Goal: Task Accomplishment & Management: Manage account settings

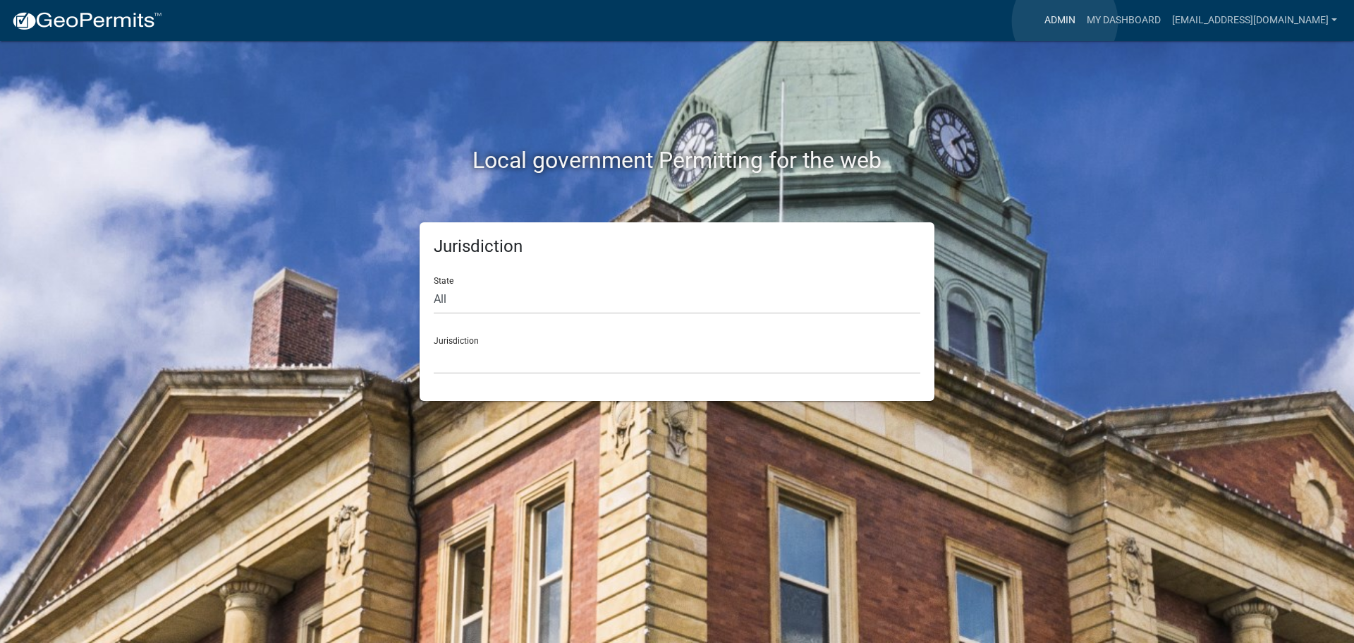
click at [1065, 21] on link "Admin" at bounding box center [1060, 20] width 42 height 27
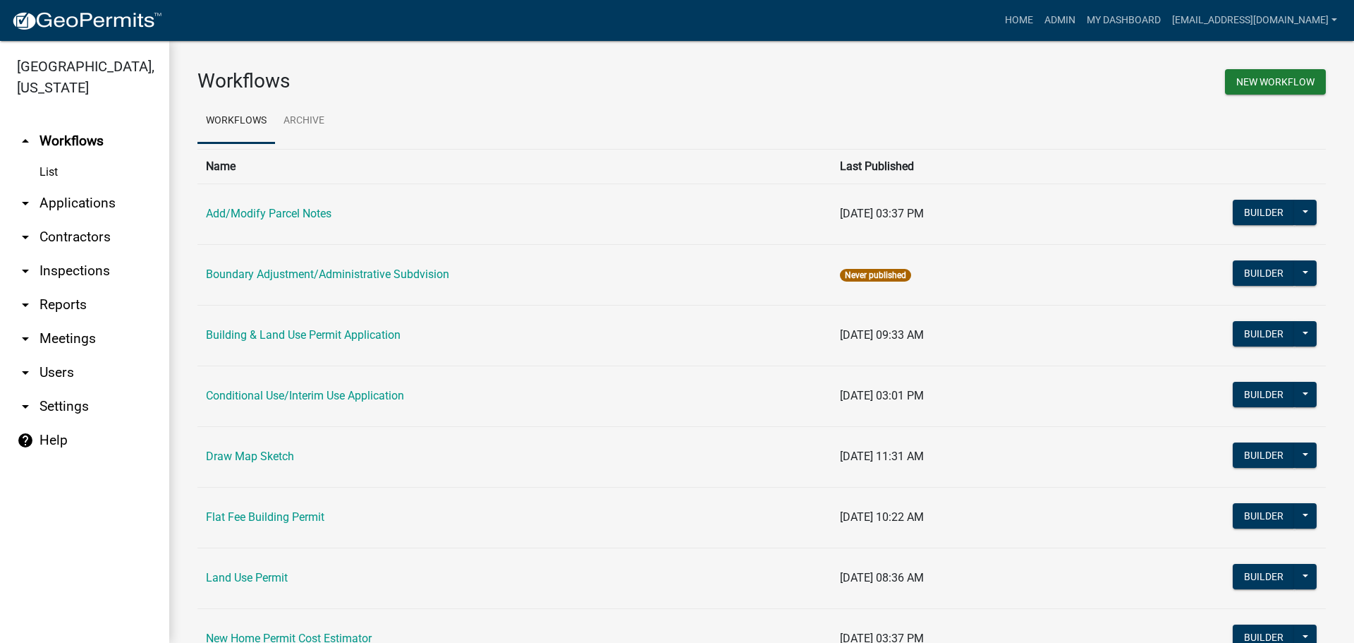
click at [47, 195] on link "arrow_drop_down Applications" at bounding box center [84, 203] width 169 height 34
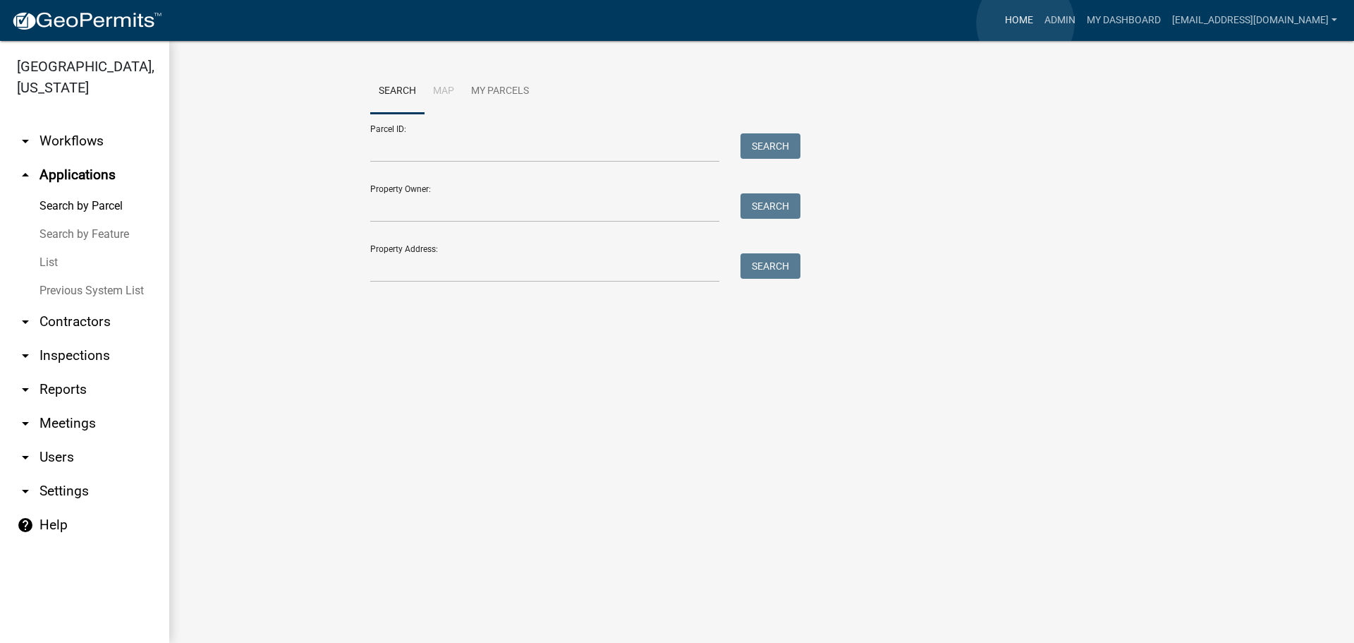
click at [1026, 23] on link "Home" at bounding box center [1020, 20] width 40 height 27
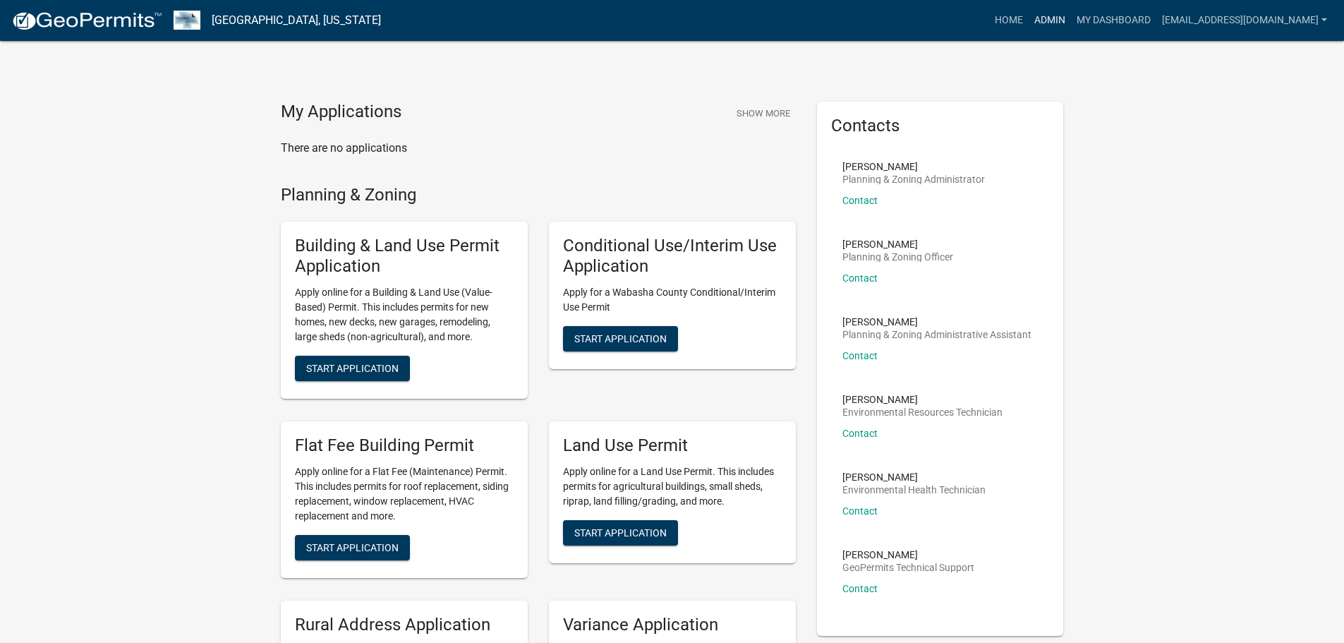
click at [1049, 21] on link "Admin" at bounding box center [1049, 20] width 42 height 27
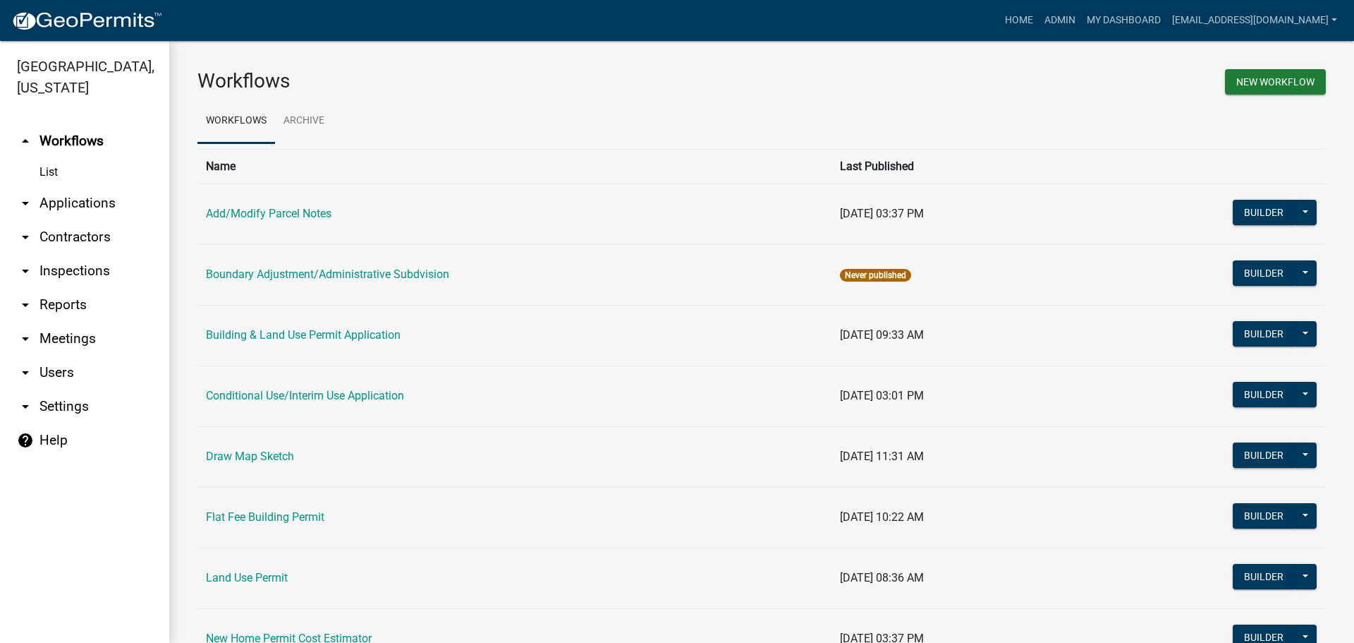
click at [54, 203] on link "arrow_drop_down Applications" at bounding box center [84, 203] width 169 height 34
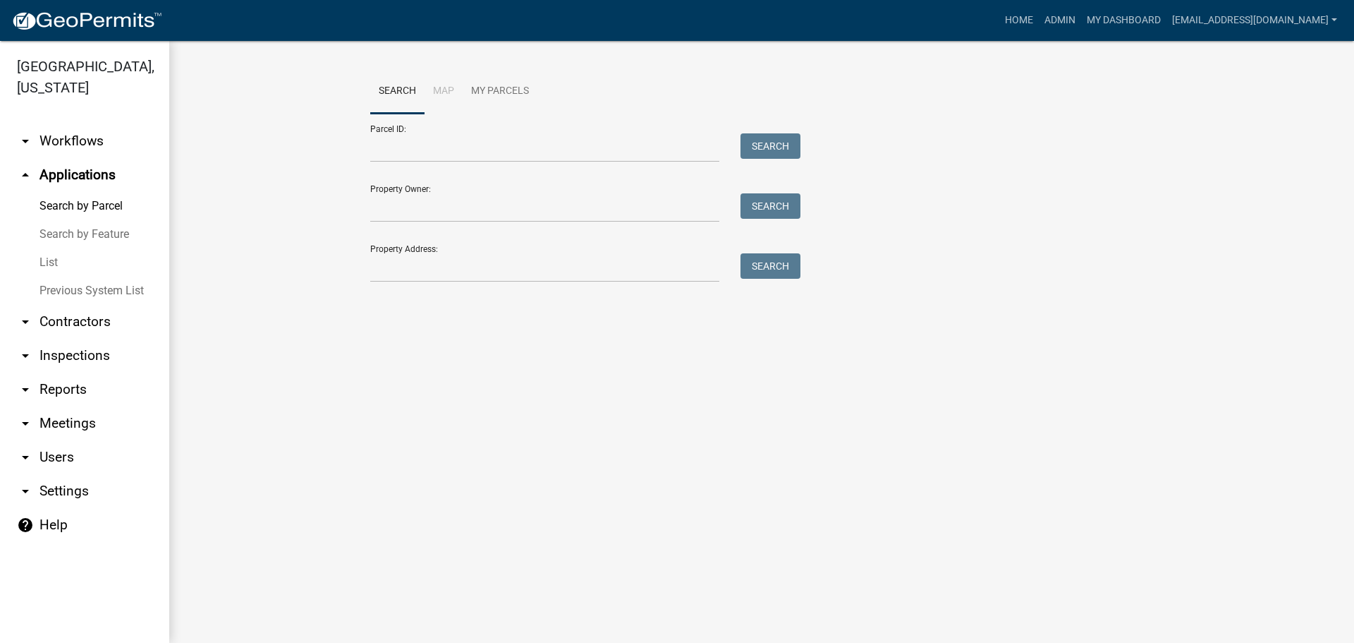
click at [49, 260] on link "List" at bounding box center [84, 262] width 169 height 28
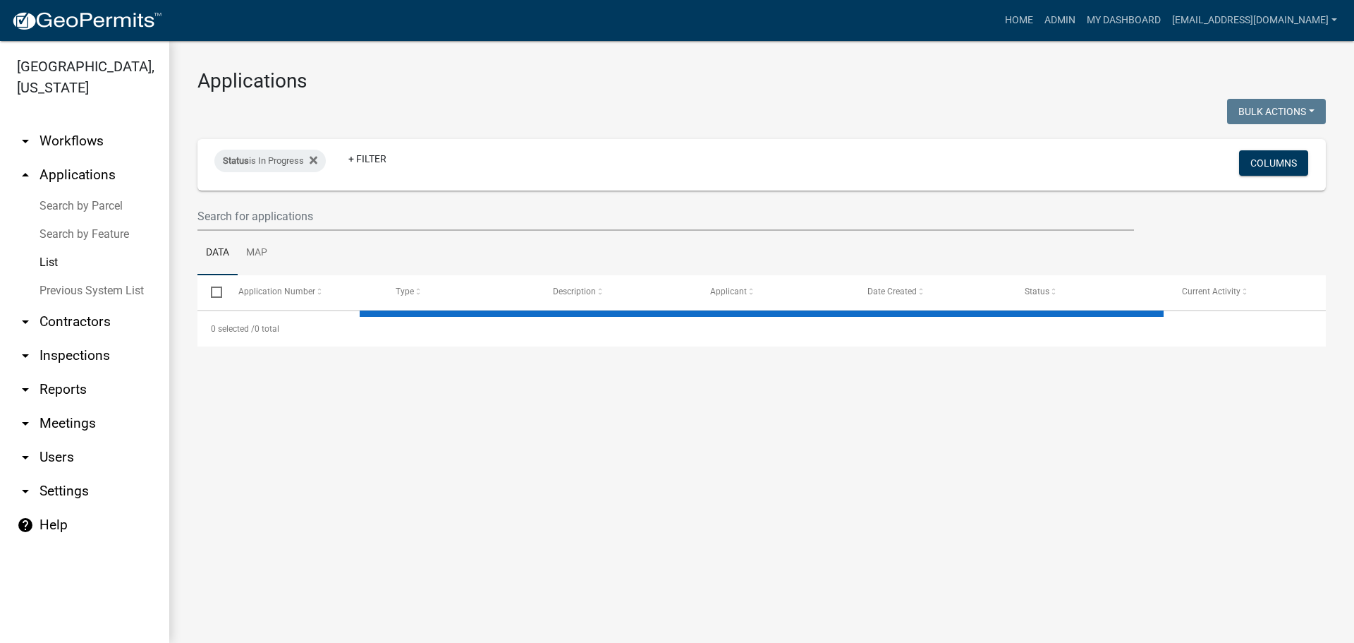
select select "2: 50"
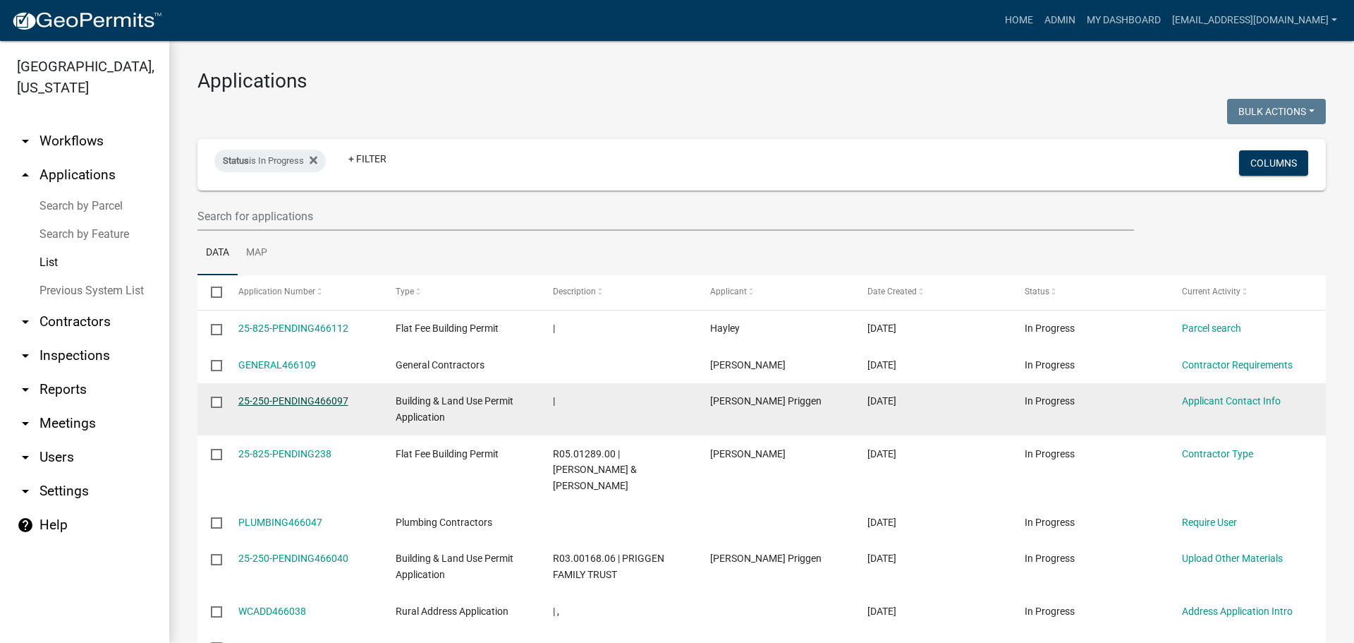
click at [330, 400] on link "25-250-PENDING466097" at bounding box center [293, 400] width 110 height 11
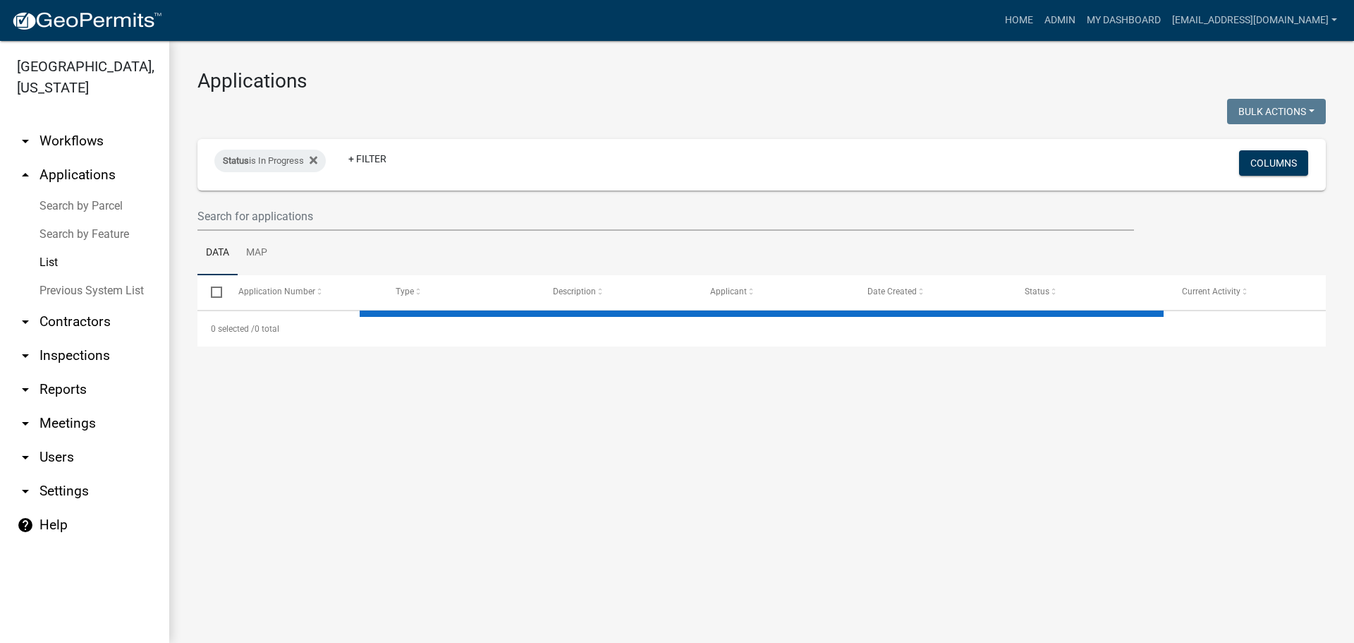
select select "2: 50"
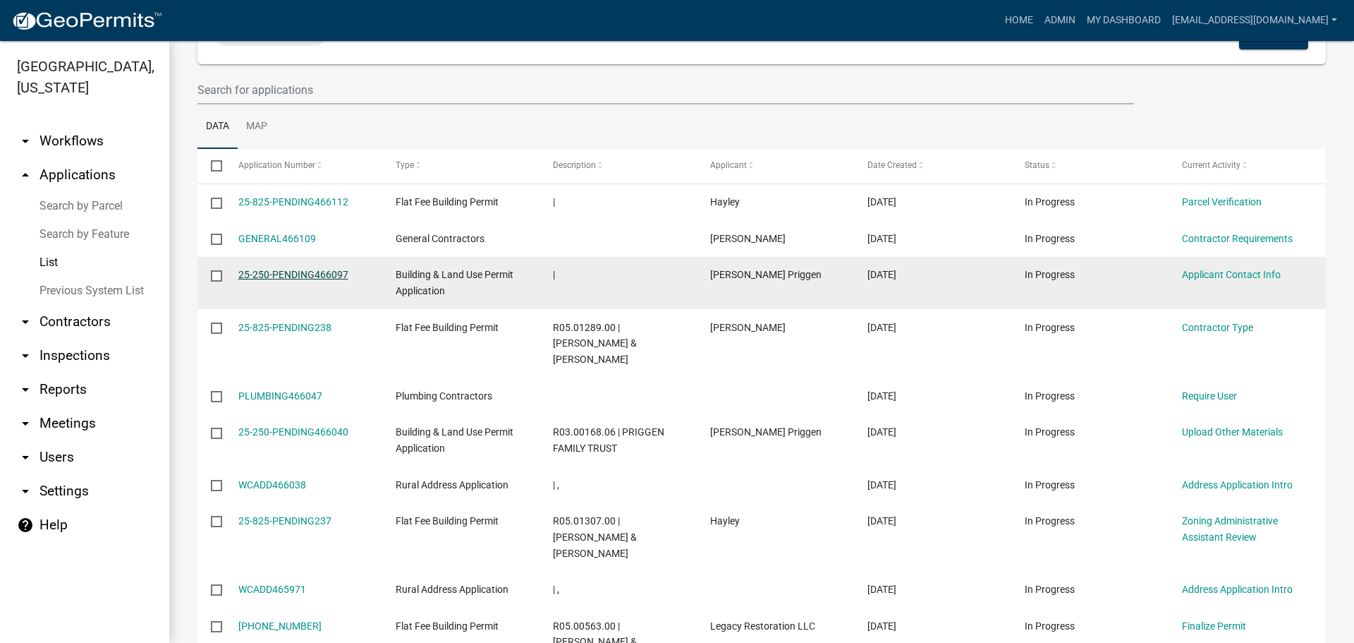
scroll to position [141, 0]
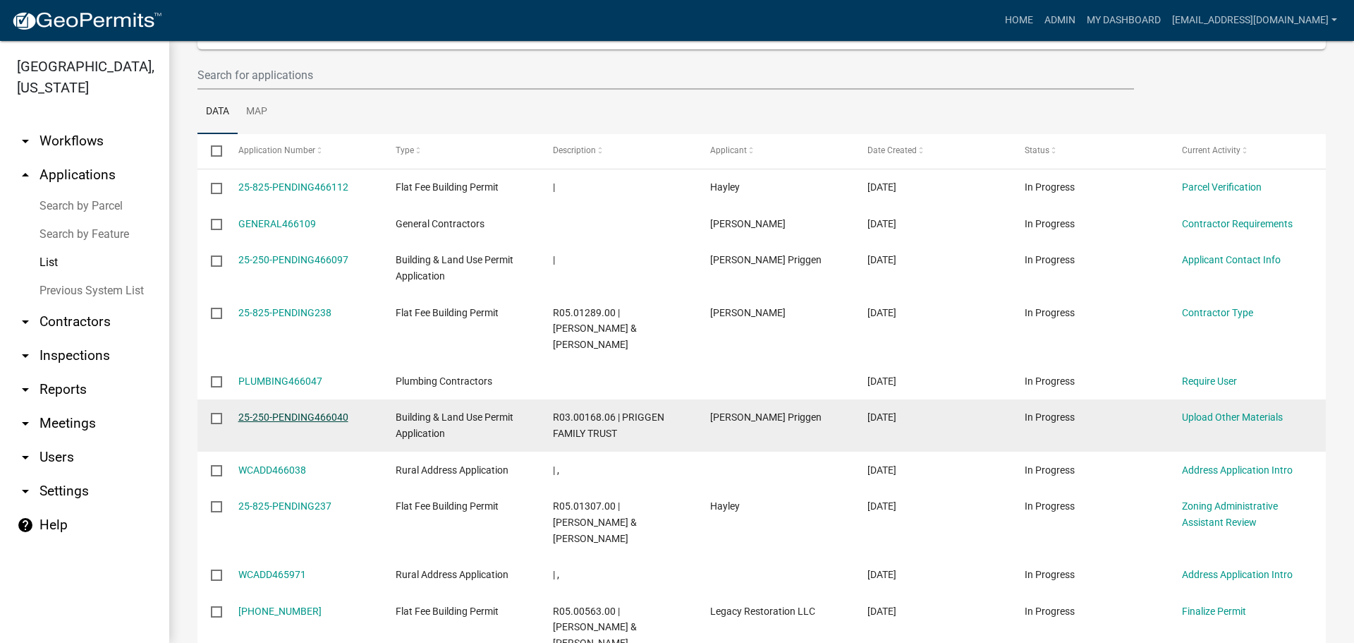
click at [283, 411] on link "25-250-PENDING466040" at bounding box center [293, 416] width 110 height 11
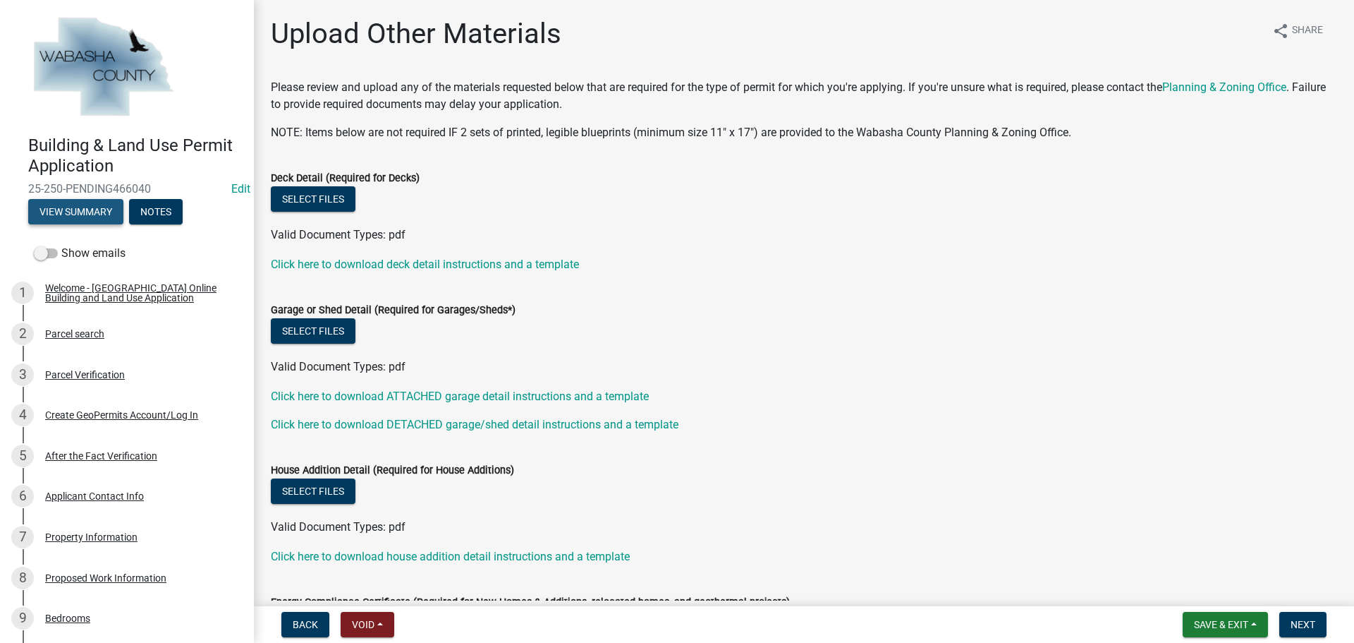
click at [86, 209] on button "View Summary" at bounding box center [75, 211] width 95 height 25
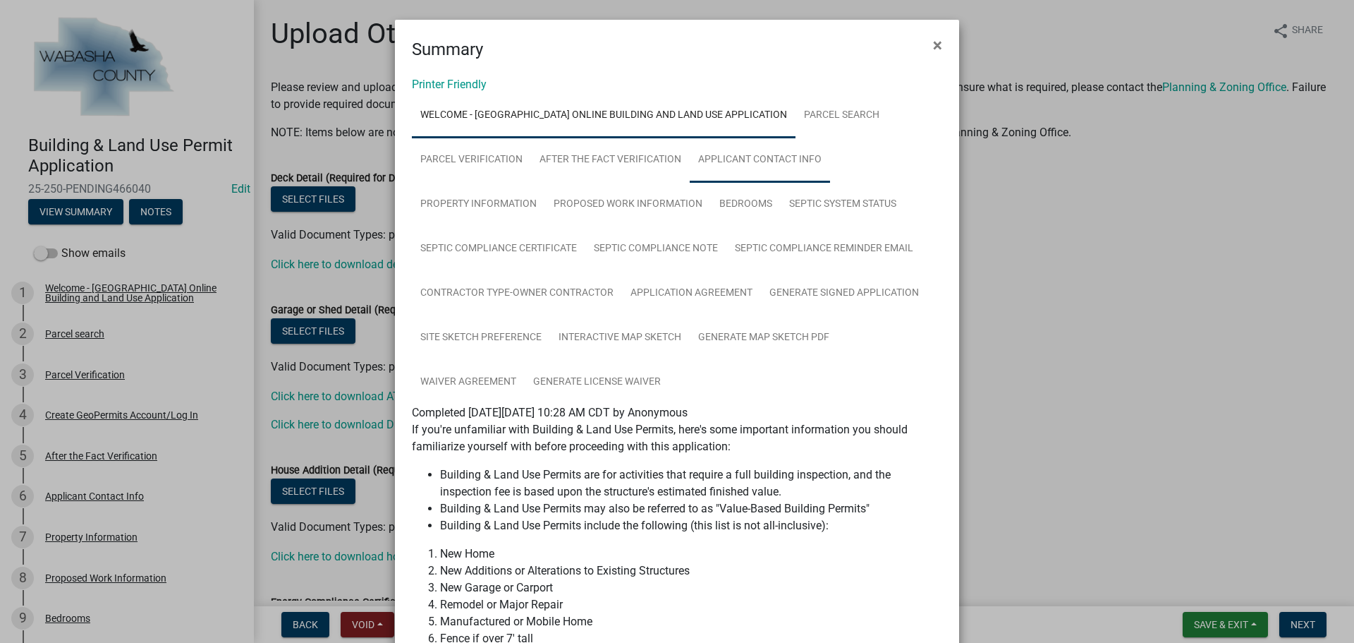
click at [735, 156] on link "Applicant Contact Info" at bounding box center [760, 160] width 140 height 45
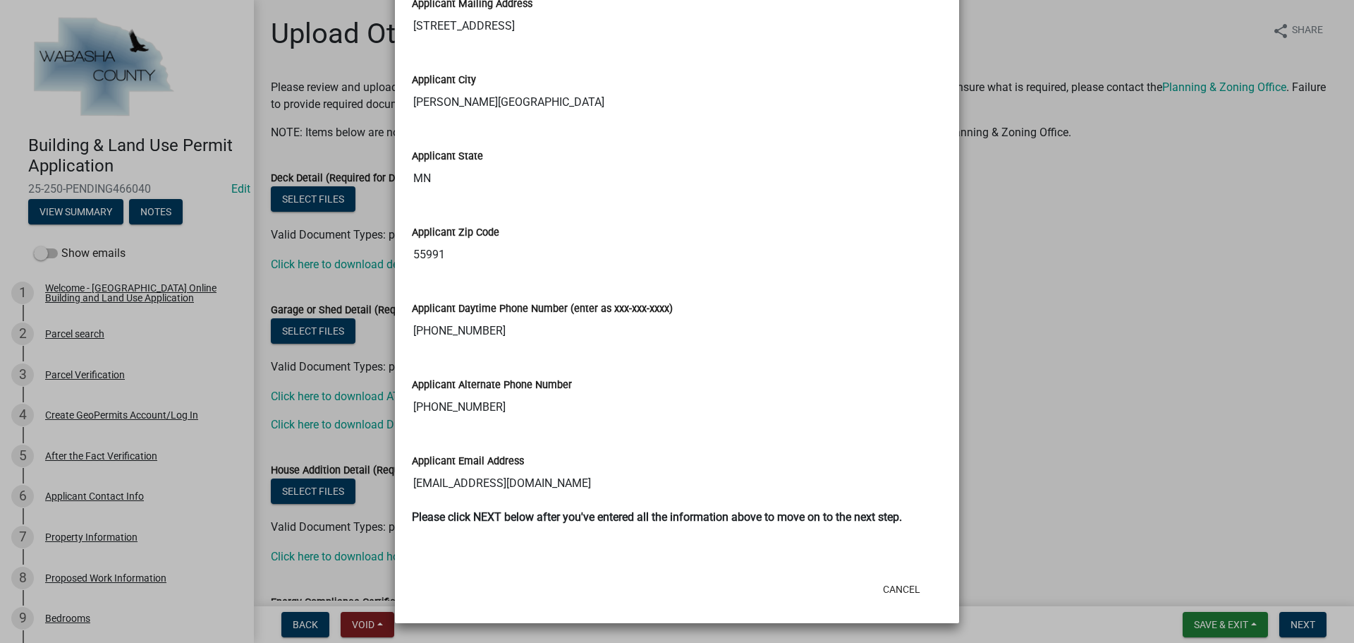
scroll to position [1041, 0]
drag, startPoint x: 407, startPoint y: 488, endPoint x: 550, endPoint y: 496, distance: 143.4
click at [550, 496] on input "jackpriggen@gmail.com" at bounding box center [677, 483] width 530 height 28
click at [913, 584] on button "Cancel" at bounding box center [902, 588] width 60 height 25
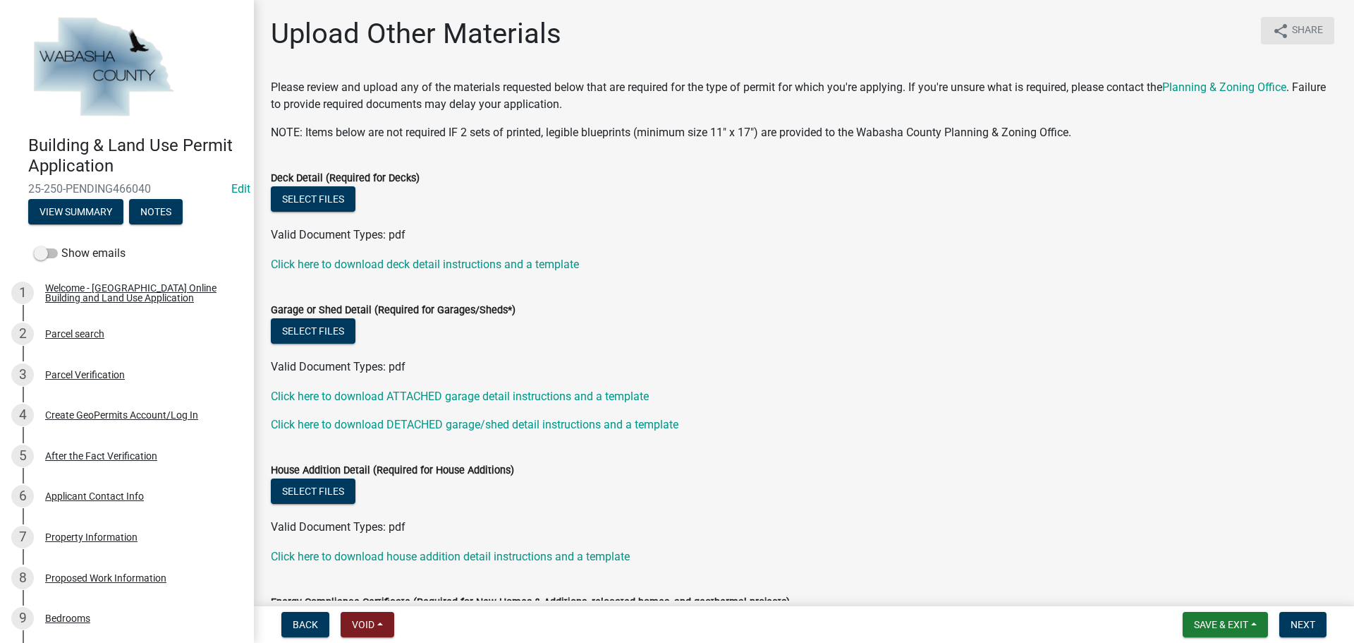
click at [1294, 21] on button "share Share" at bounding box center [1297, 31] width 73 height 28
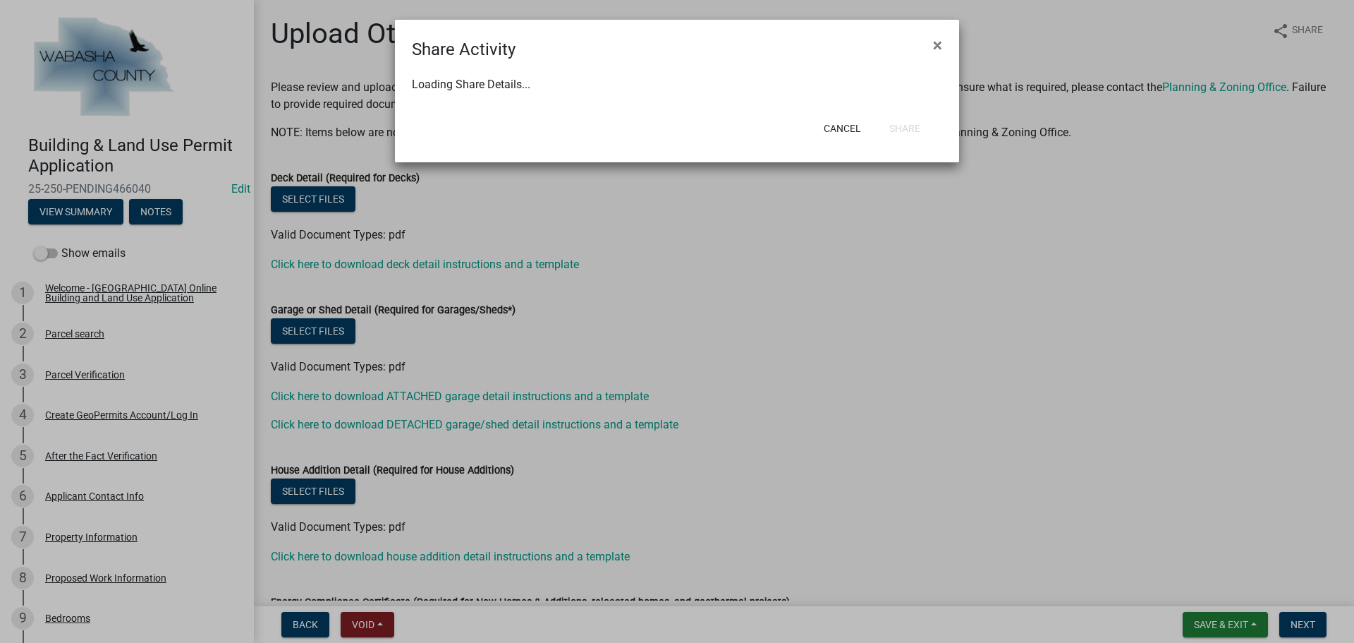
select select "1"
select select "0"
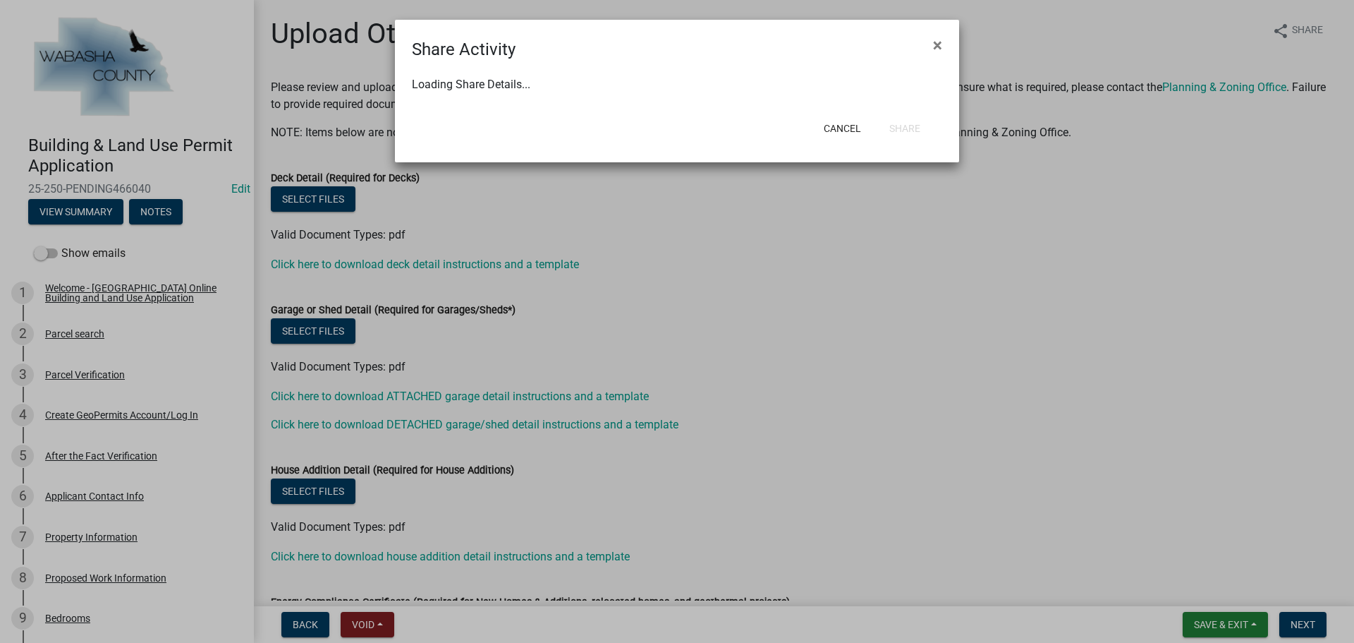
select select "0"
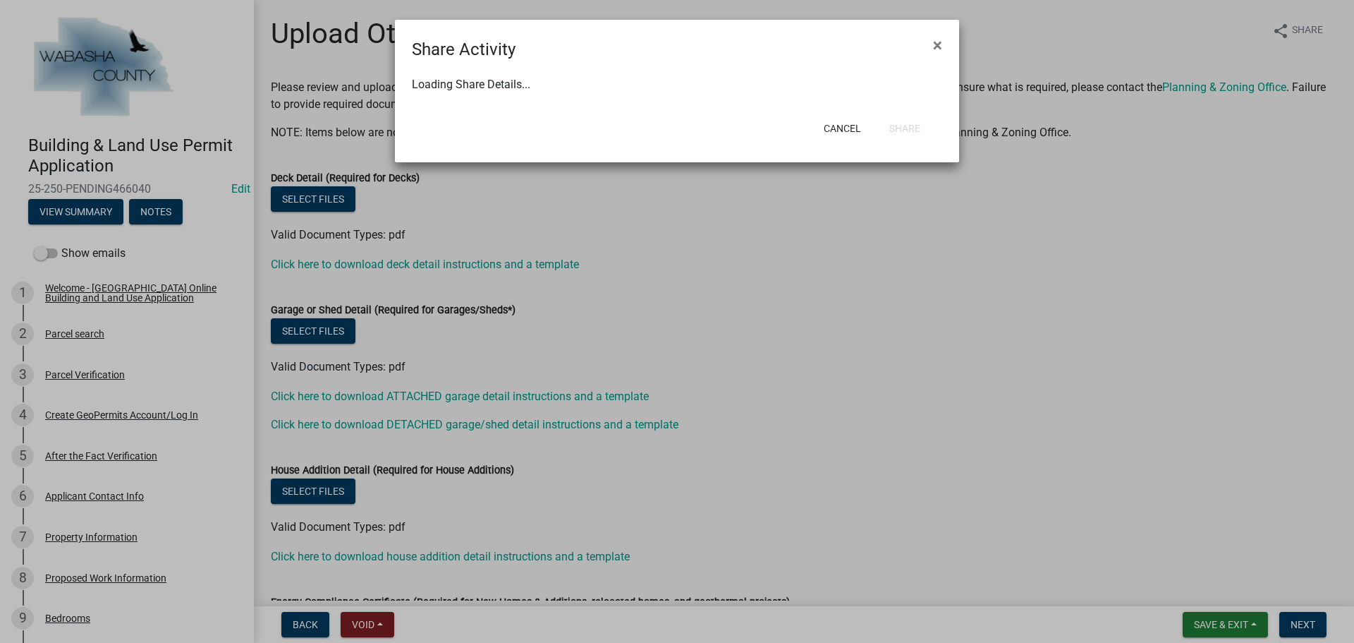
select select "0"
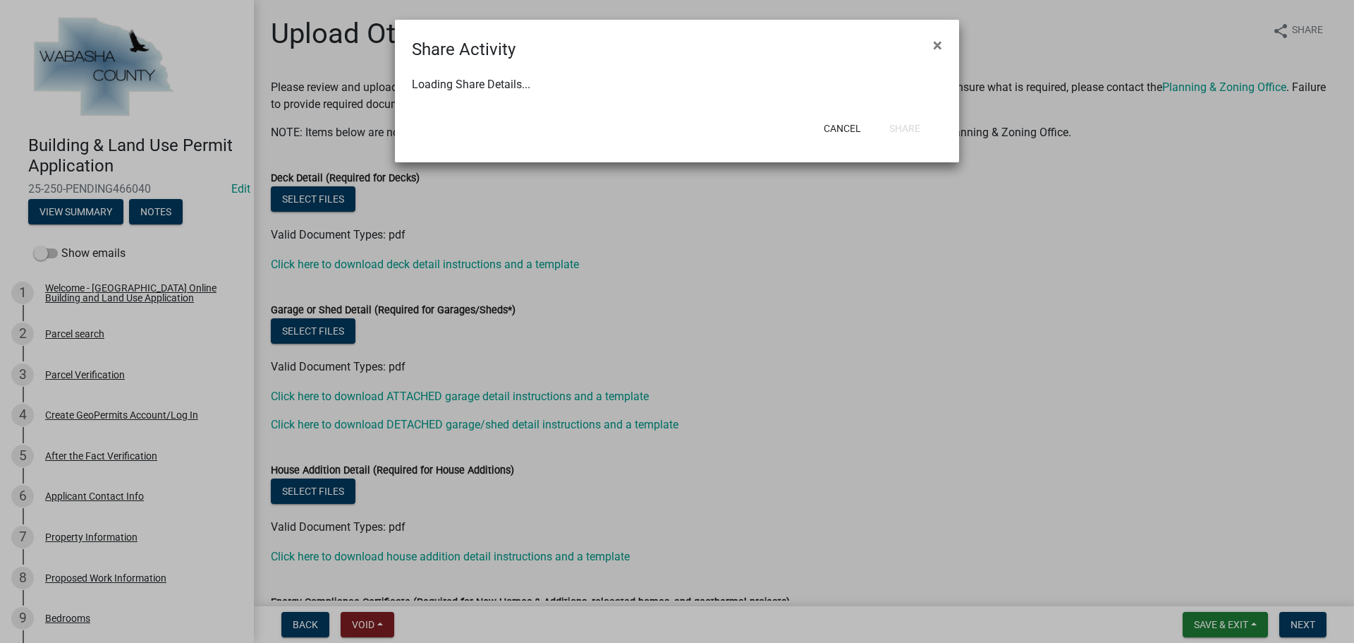
select select "0"
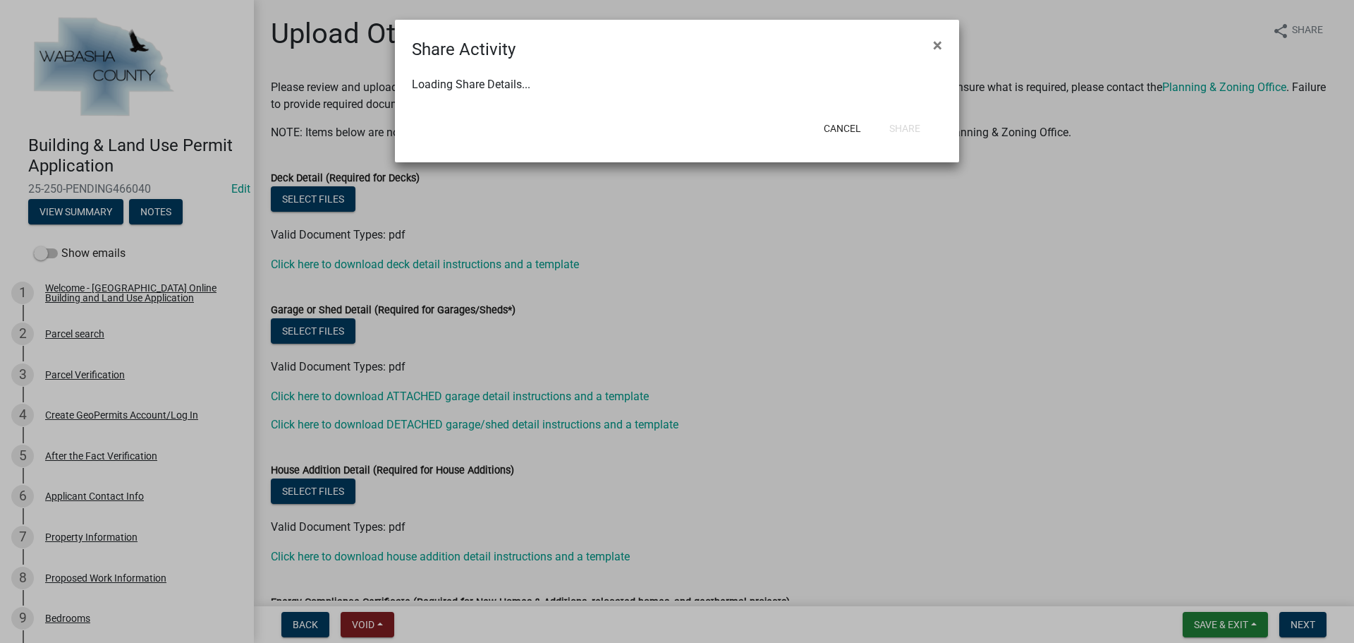
select select "0"
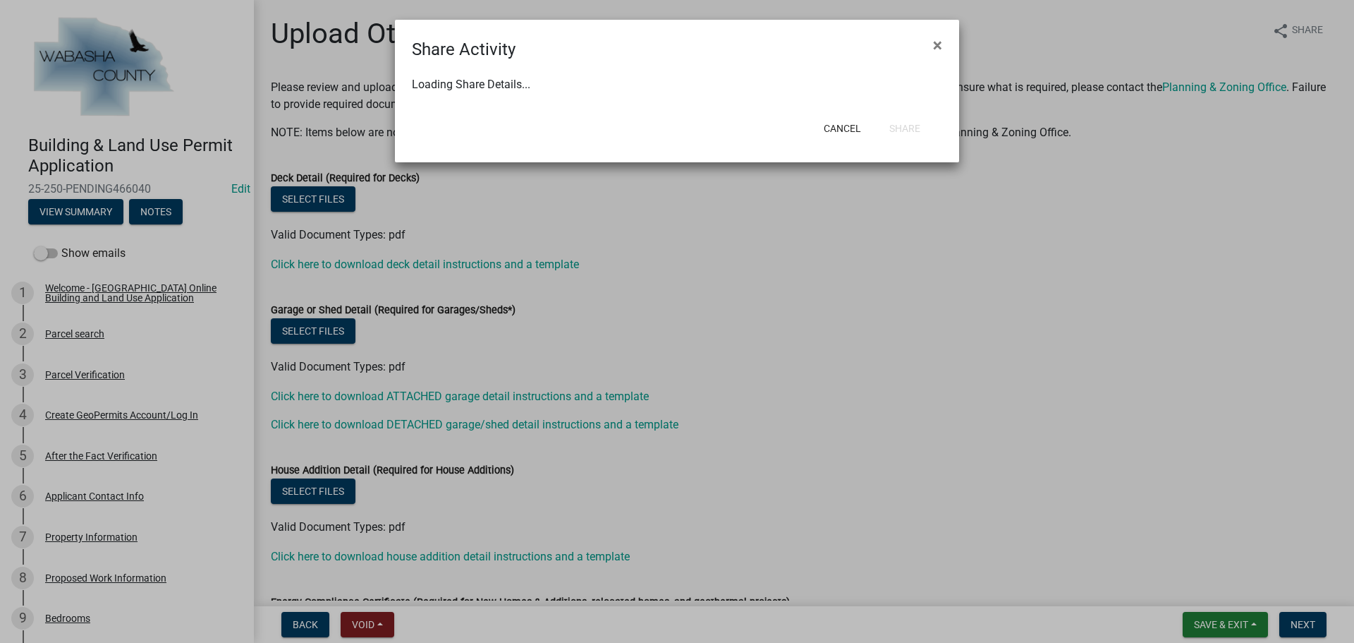
select select "0"
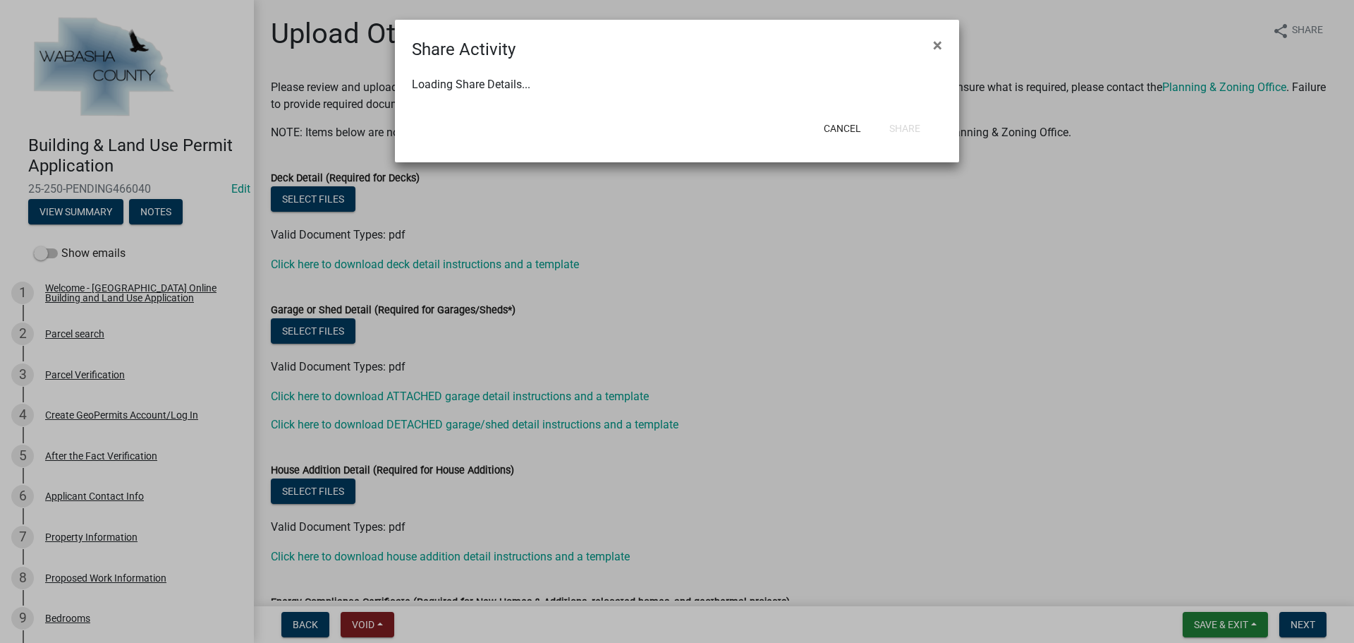
select select "0"
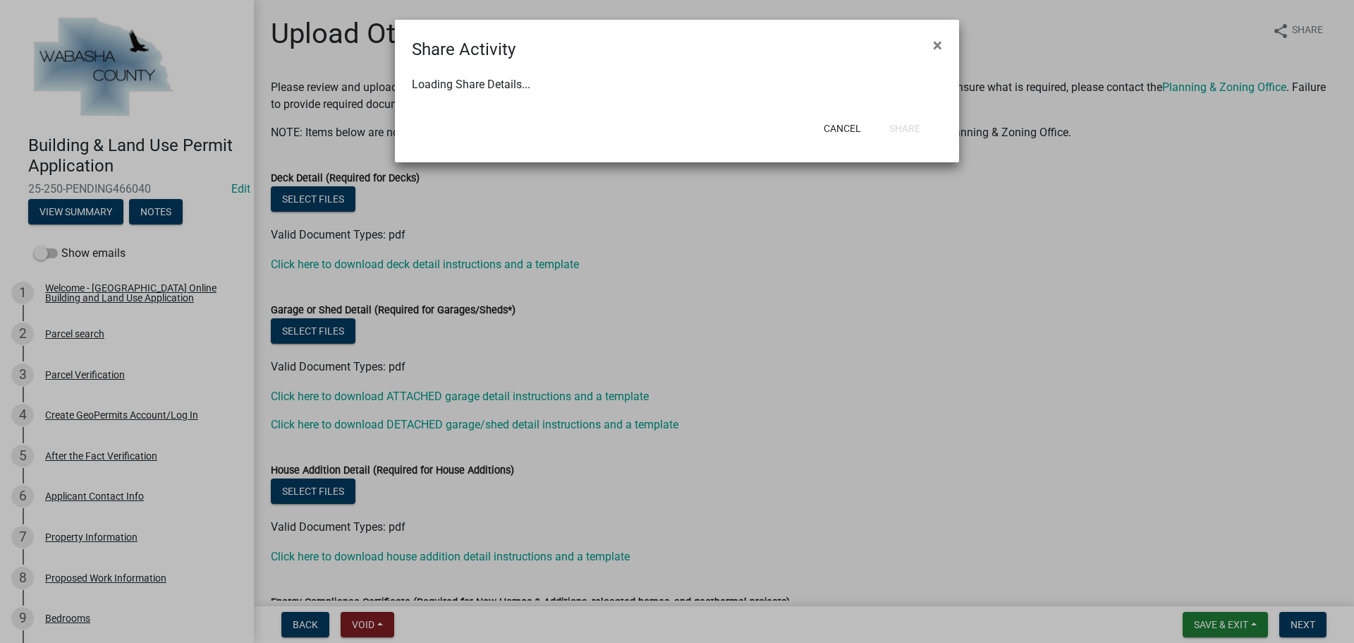
select select "0"
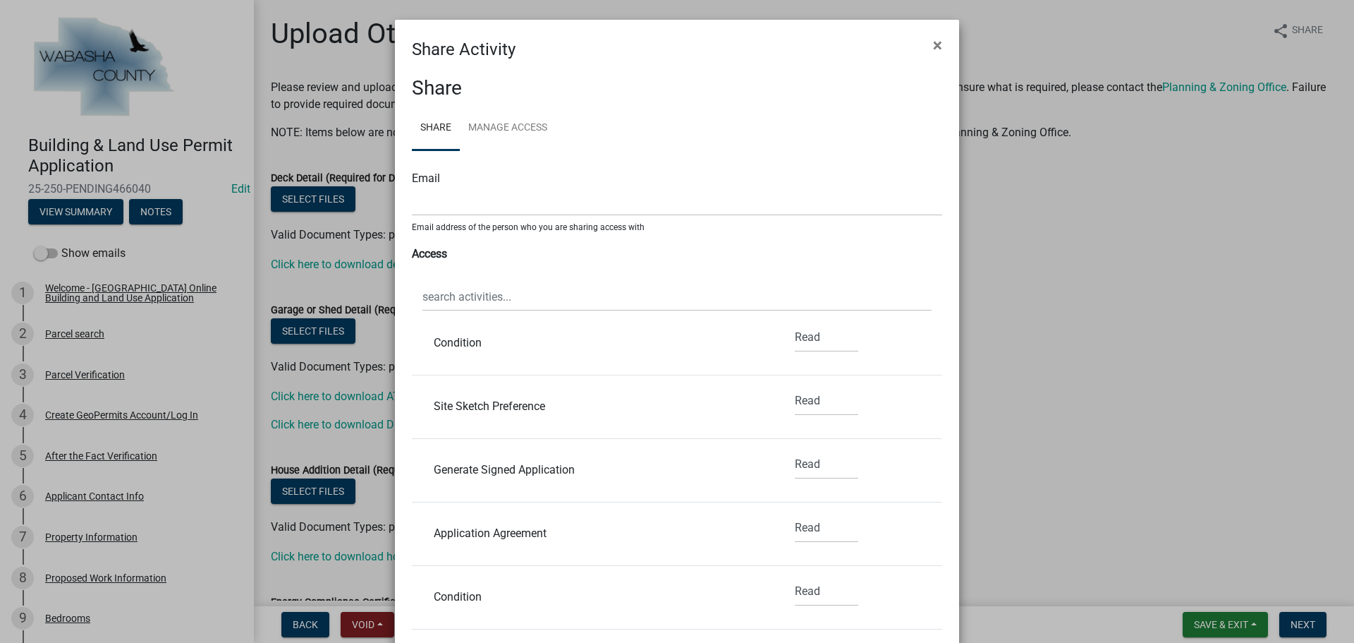
scroll to position [564, 0]
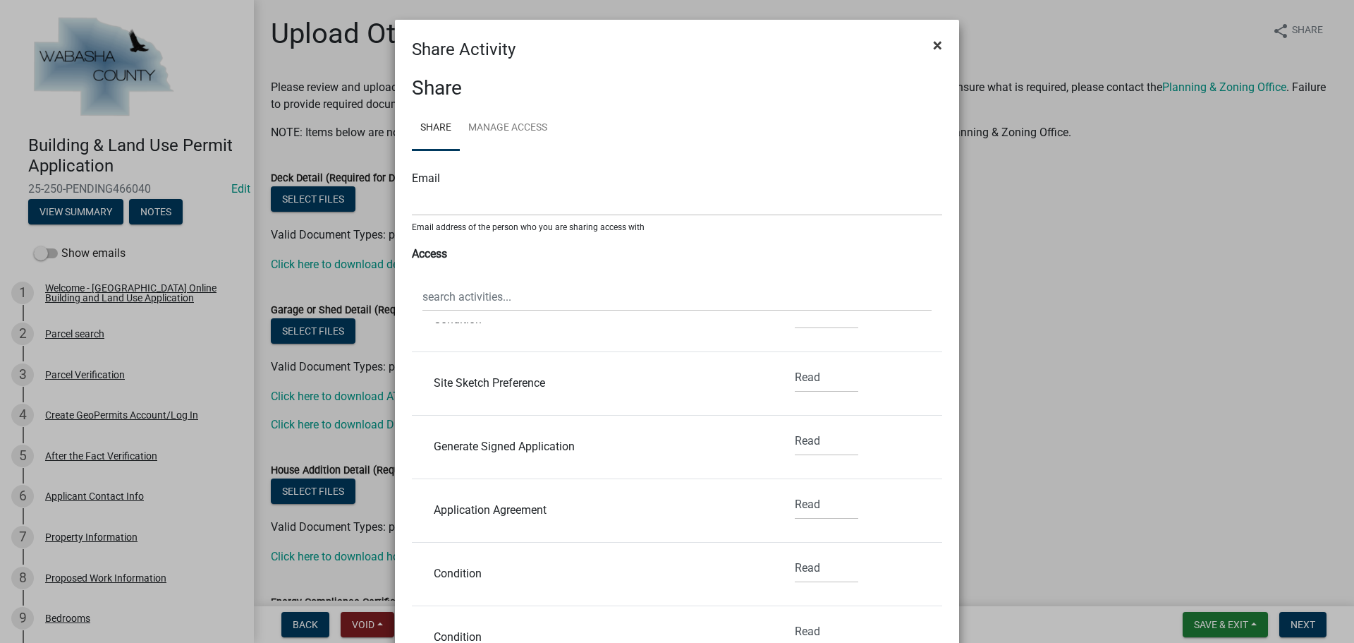
click at [934, 44] on span "×" at bounding box center [937, 45] width 9 height 20
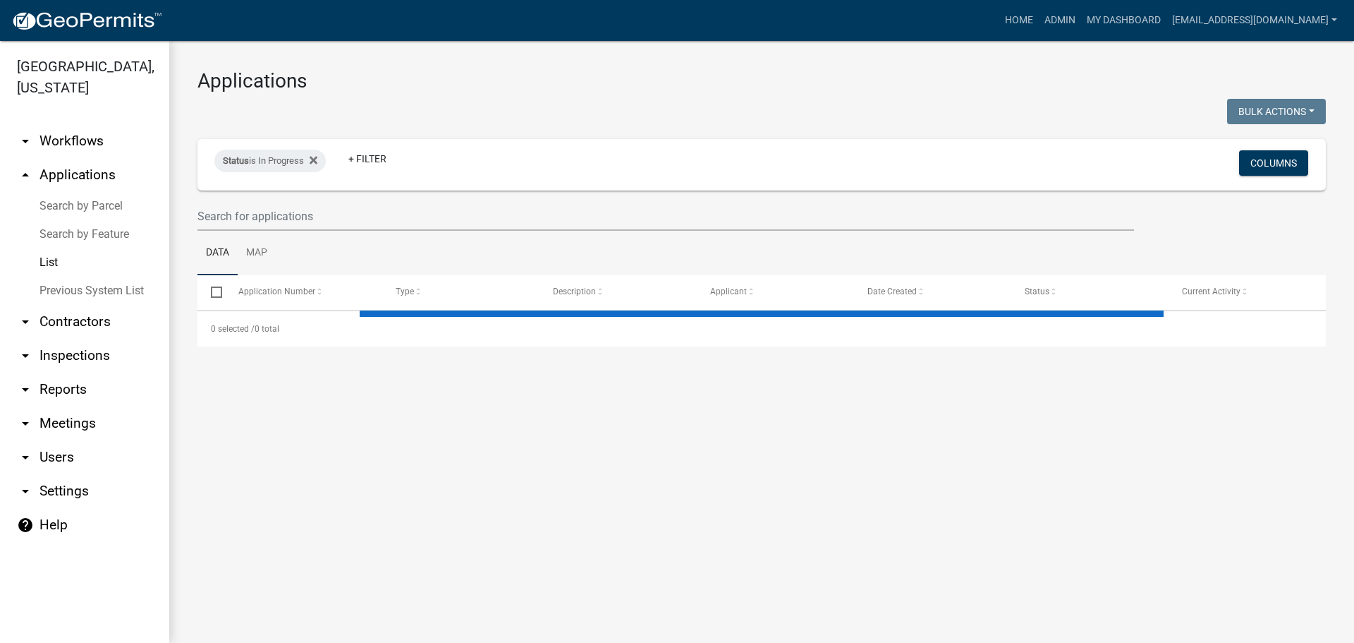
select select "2: 50"
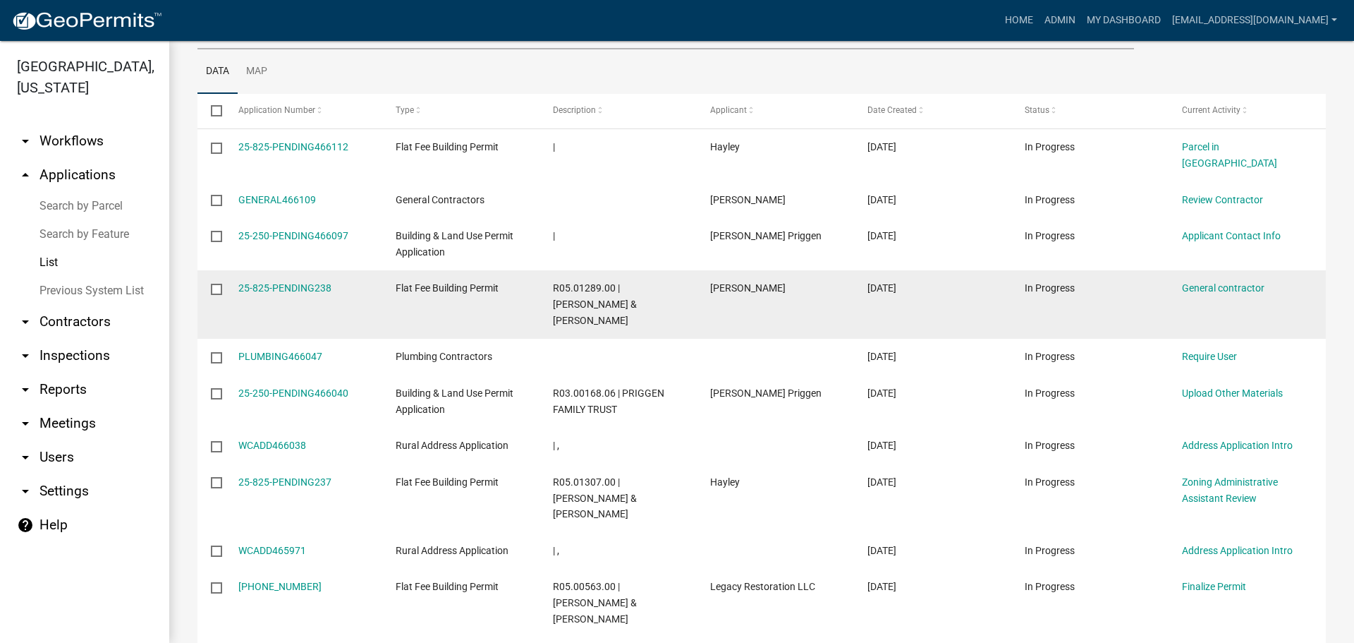
scroll to position [212, 0]
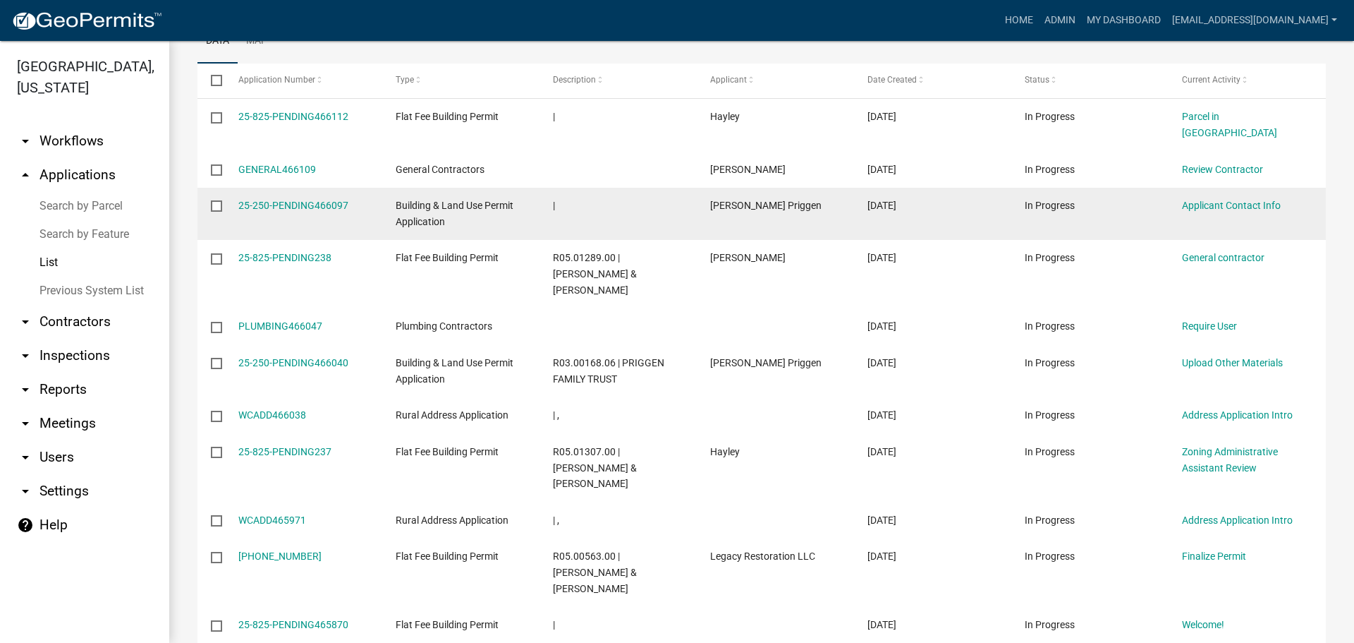
click at [214, 200] on input "checkbox" at bounding box center [215, 204] width 9 height 9
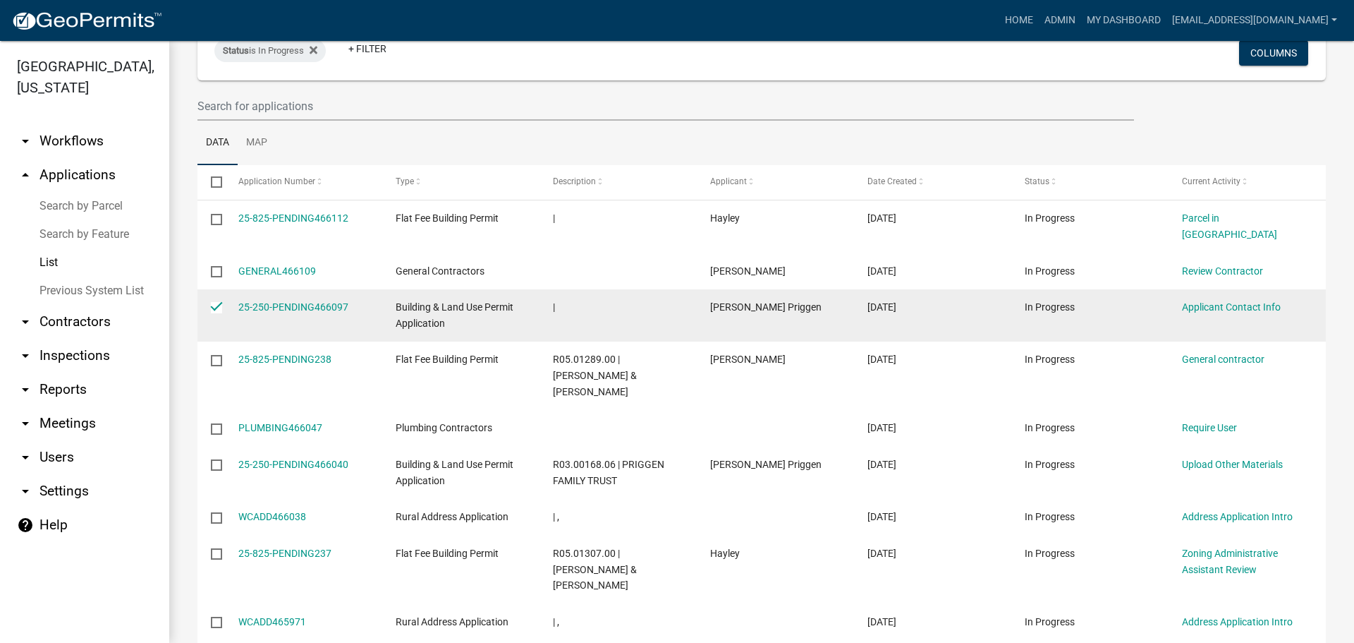
scroll to position [0, 0]
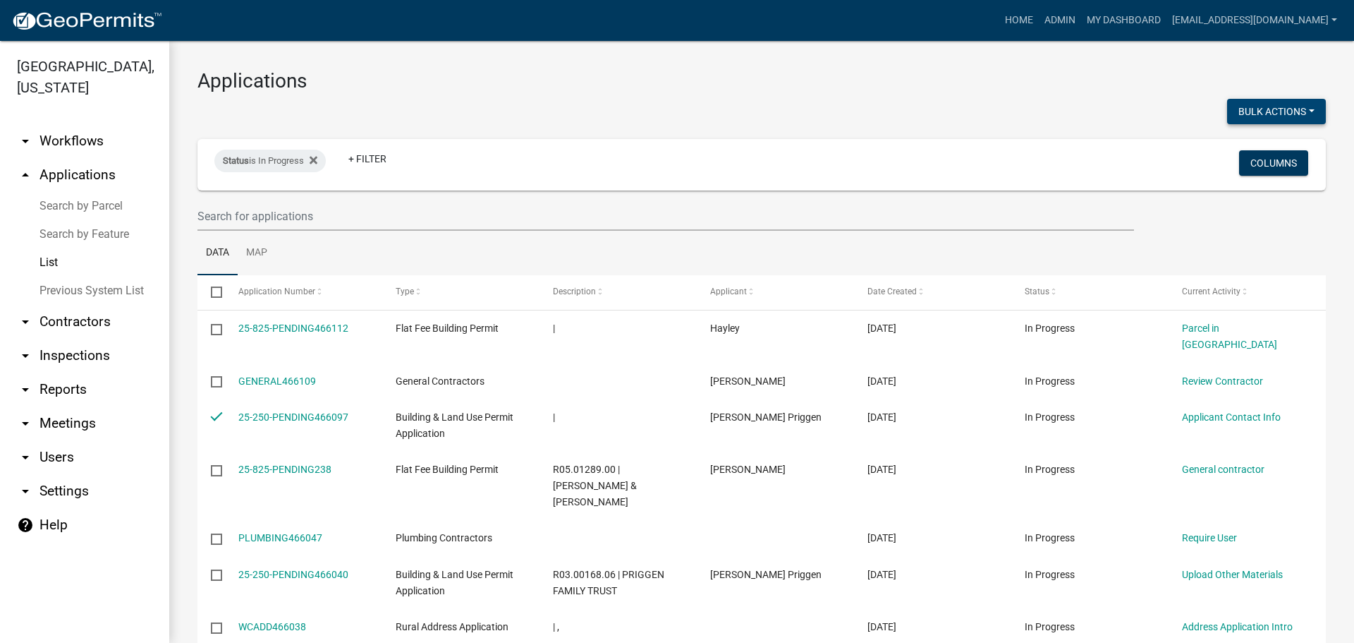
click at [1298, 110] on button "Bulk Actions" at bounding box center [1276, 111] width 99 height 25
click at [1254, 148] on button "Void" at bounding box center [1269, 148] width 113 height 34
checkbox input "false"
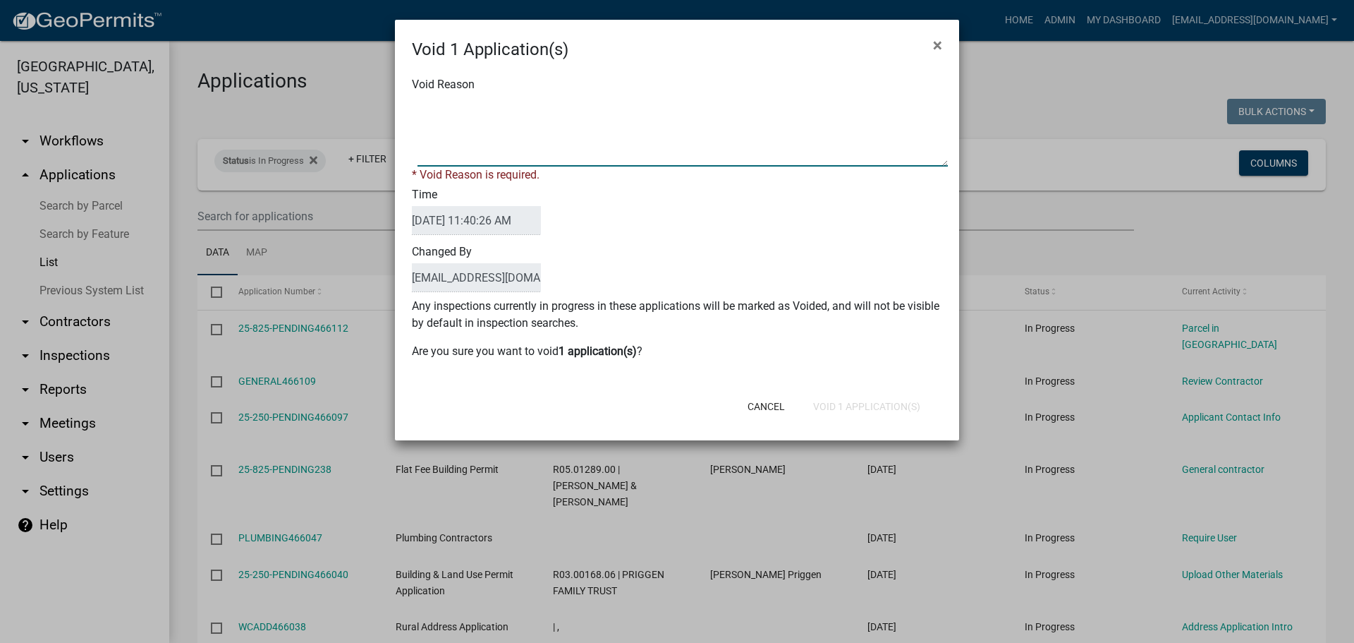
click at [631, 128] on textarea "Void Reason" at bounding box center [683, 131] width 530 height 71
type textarea "Application Abandoned"
click at [589, 213] on div "Time 08/19/2025 11:40:26 AM" at bounding box center [677, 211] width 552 height 57
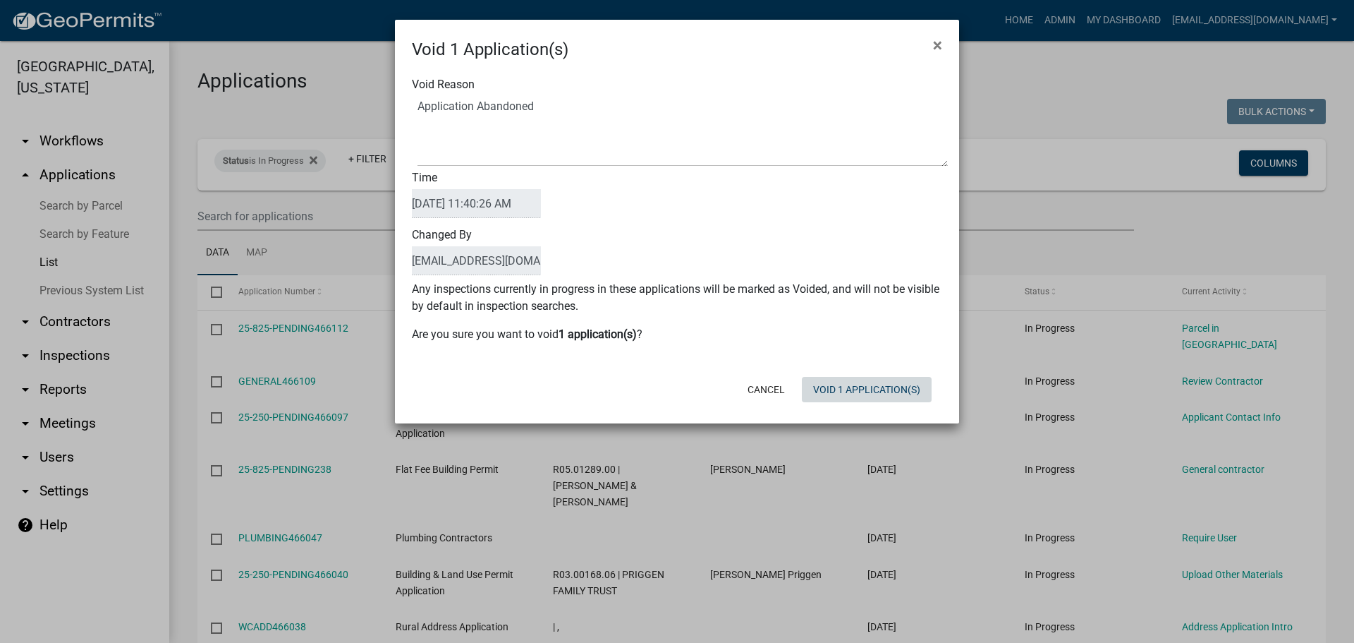
click at [901, 384] on button "Void 1 Application(s)" at bounding box center [867, 389] width 130 height 25
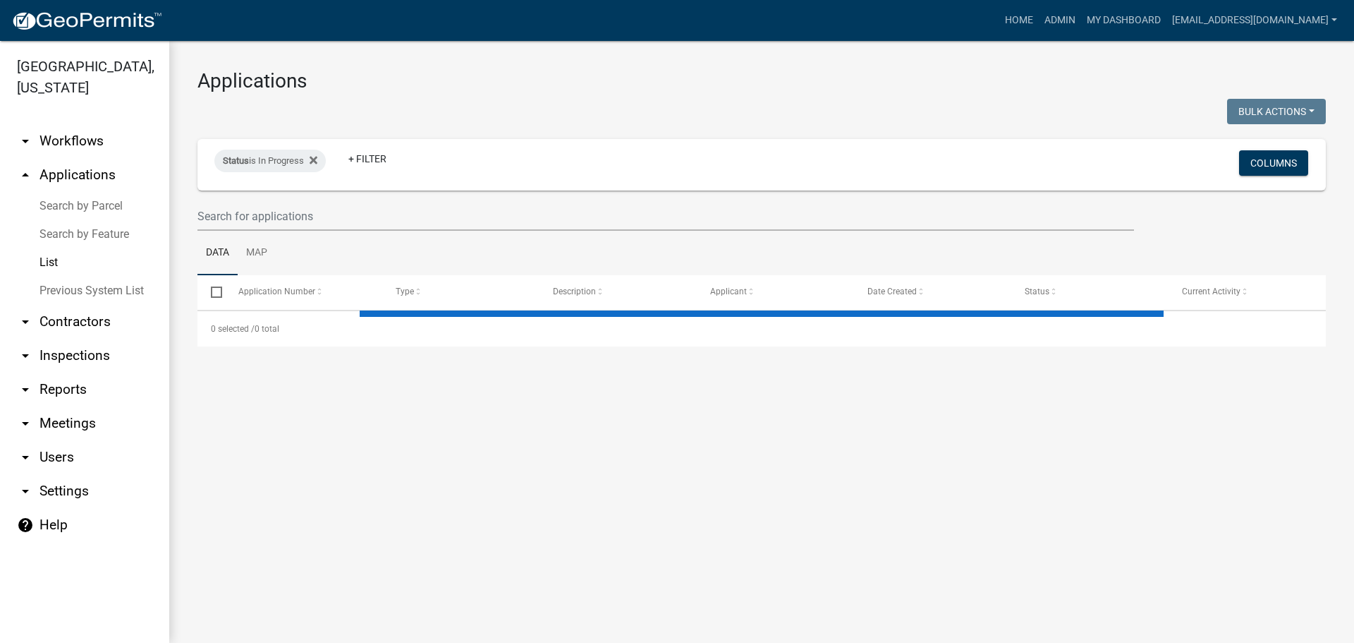
select select "2: 50"
